Goal: Transaction & Acquisition: Purchase product/service

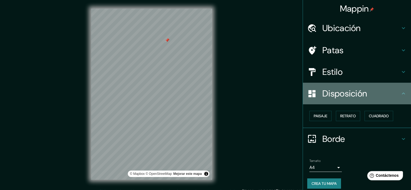
click at [394, 95] on h4 "Disposición" at bounding box center [362, 93] width 78 height 11
click at [401, 91] on icon at bounding box center [404, 93] width 6 height 6
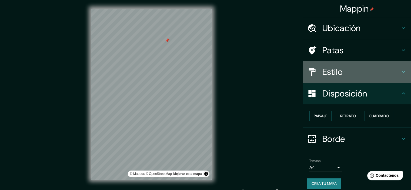
click at [401, 71] on icon at bounding box center [404, 72] width 6 height 6
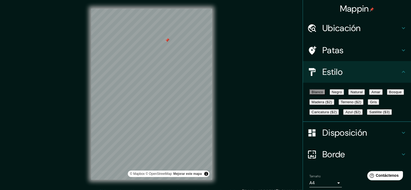
click at [343, 94] on font "Negro" at bounding box center [337, 92] width 10 height 4
click at [363, 94] on font "Natural" at bounding box center [357, 92] width 12 height 4
click at [372, 94] on font "Amar" at bounding box center [376, 92] width 9 height 4
click at [390, 94] on font "Bosque" at bounding box center [396, 92] width 13 height 4
click at [332, 104] on font "Madera ($2)" at bounding box center [322, 102] width 21 height 4
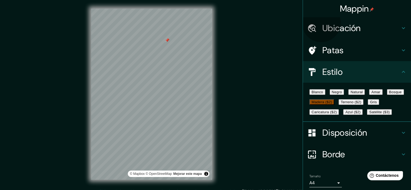
click at [341, 104] on font "Terreno ($2)" at bounding box center [351, 102] width 21 height 4
click at [368, 105] on button "Gris" at bounding box center [373, 102] width 11 height 6
click at [331, 114] on font "Caricatura ($2)" at bounding box center [324, 112] width 25 height 4
click at [357, 114] on font "Azul ($2)" at bounding box center [353, 112] width 15 height 4
click at [370, 114] on font "Satélite ($3)" at bounding box center [380, 112] width 21 height 4
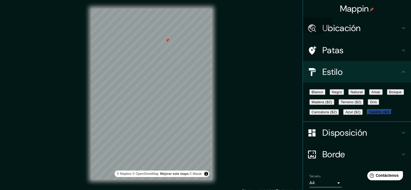
click at [319, 91] on font "Blanco" at bounding box center [318, 92] width 12 height 4
